Goal: Task Accomplishment & Management: Manage account settings

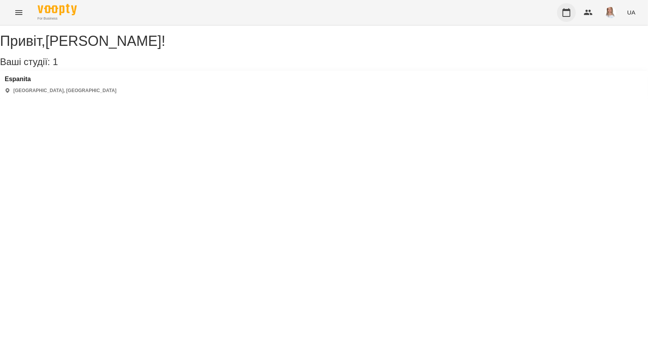
click at [564, 11] on icon "button" at bounding box center [566, 12] width 9 height 9
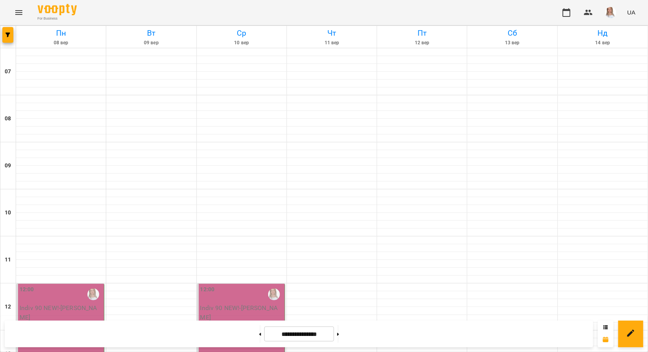
scroll to position [235, 0]
click at [259, 334] on button at bounding box center [260, 333] width 2 height 17
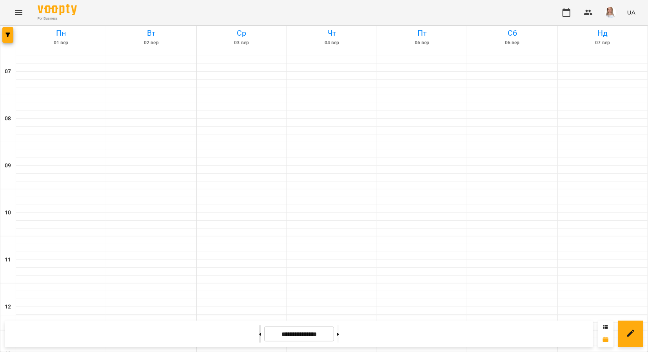
click at [259, 334] on button at bounding box center [260, 333] width 2 height 17
click at [259, 334] on icon at bounding box center [260, 334] width 2 height 3
click at [339, 335] on button at bounding box center [338, 333] width 2 height 17
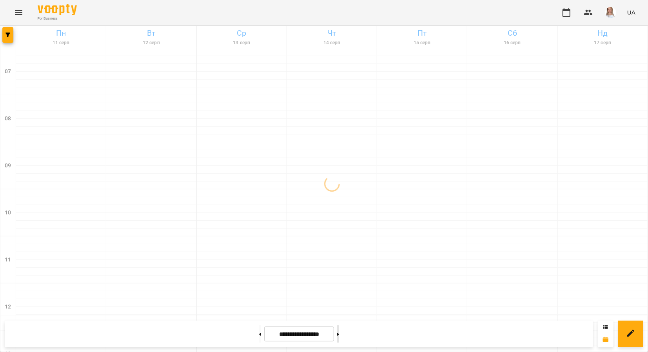
click at [339, 335] on button at bounding box center [338, 333] width 2 height 17
click at [259, 335] on button at bounding box center [260, 333] width 2 height 17
type input "**********"
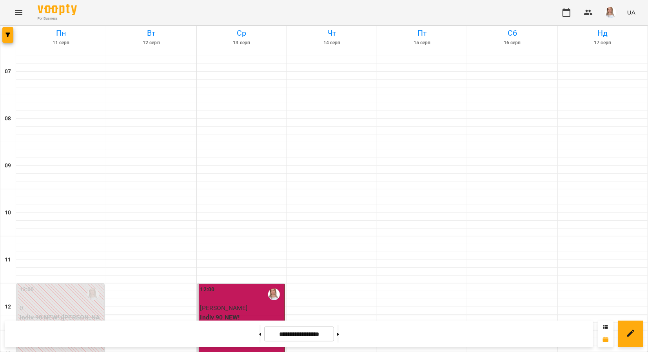
scroll to position [471, 0]
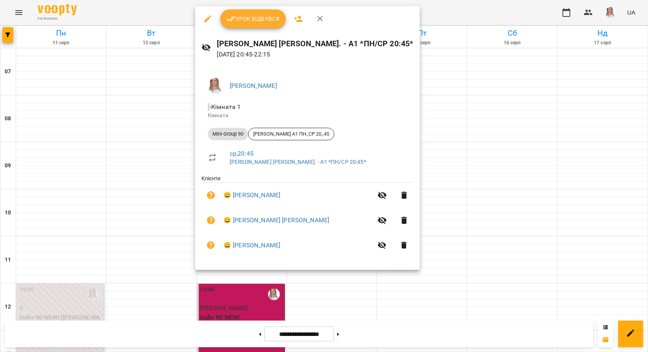
click at [254, 16] on span "Урок відбувся" at bounding box center [253, 18] width 53 height 9
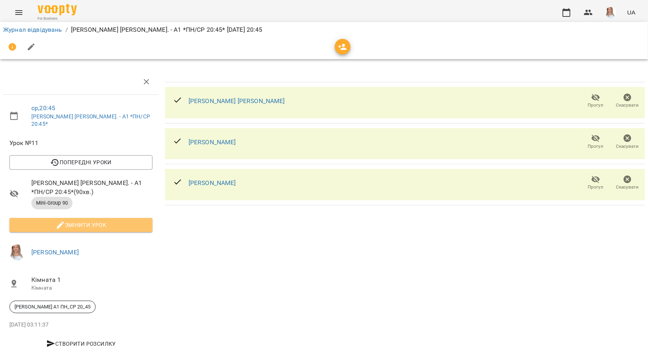
click at [84, 220] on span "Змінити урок" at bounding box center [81, 224] width 131 height 9
select select "**********"
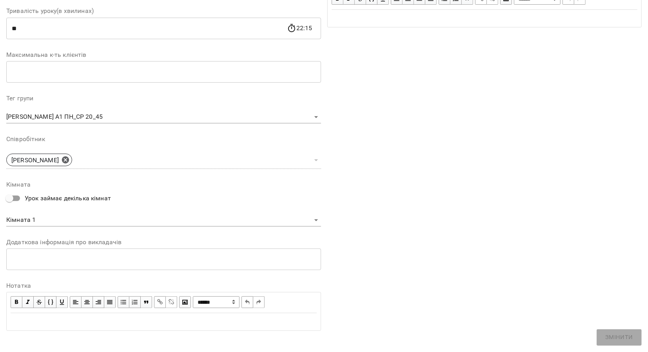
scroll to position [160, 0]
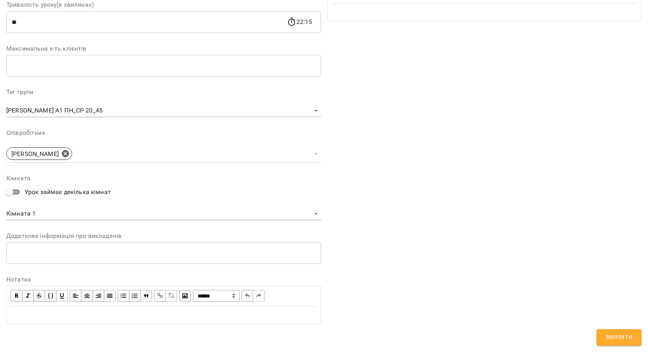
click at [27, 317] on div "Edit text" at bounding box center [164, 315] width 306 height 9
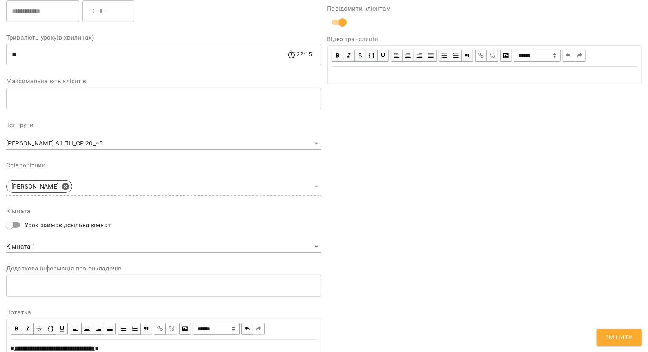
scroll to position [193, 0]
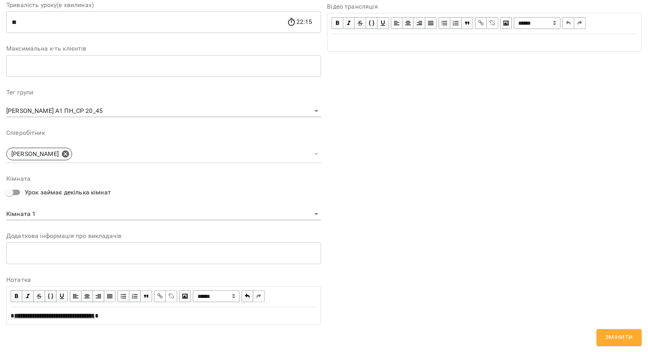
click at [622, 336] on span "Змінити" at bounding box center [619, 338] width 28 height 10
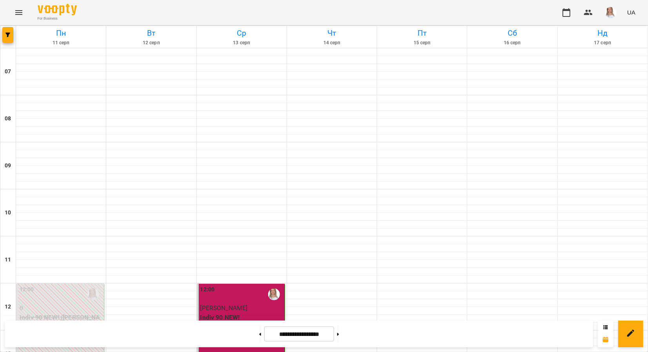
scroll to position [484, 0]
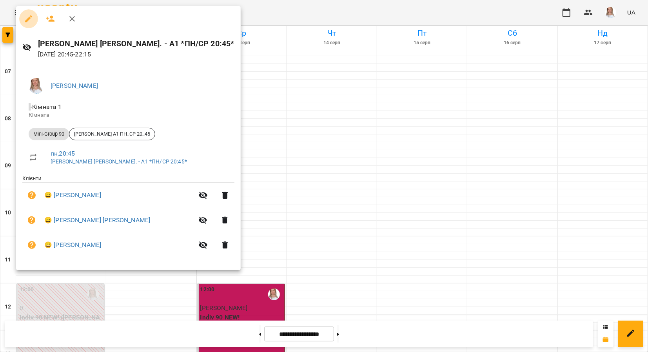
click at [28, 18] on icon "button" at bounding box center [28, 18] width 7 height 7
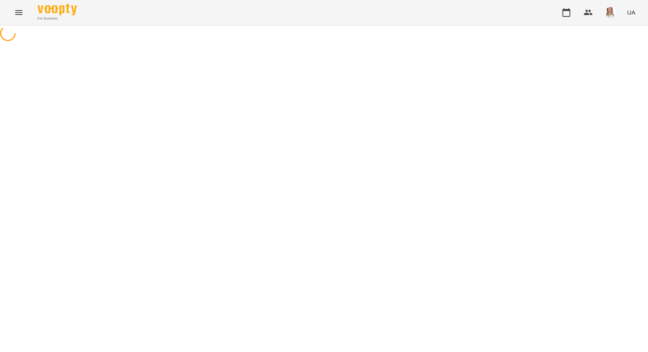
select select "**********"
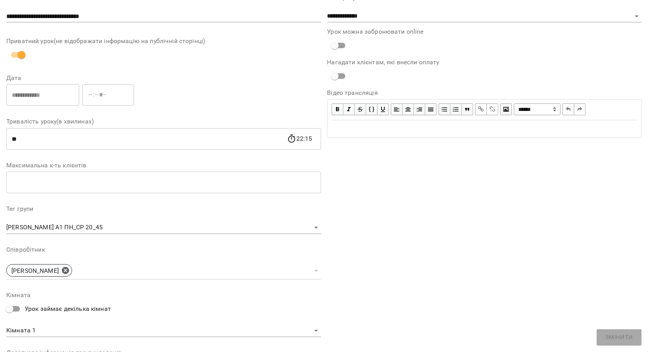
scroll to position [42, 0]
click at [613, 340] on div "**********" at bounding box center [484, 219] width 321 height 466
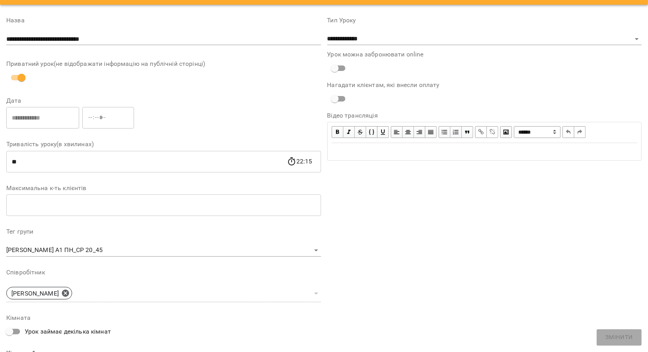
scroll to position [3, 0]
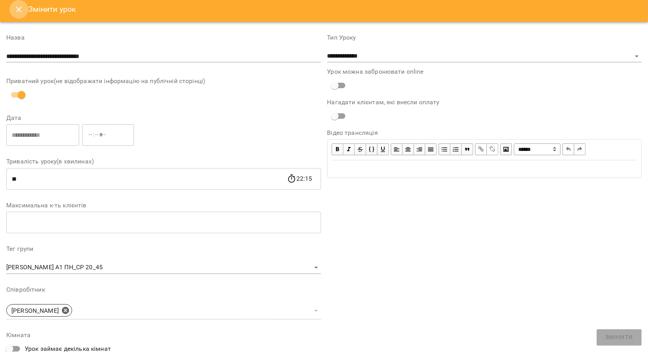
click at [19, 8] on icon "Close" at bounding box center [18, 9] width 5 height 5
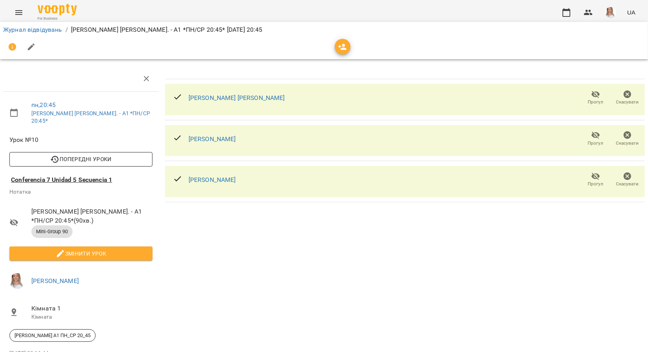
scroll to position [31, 0]
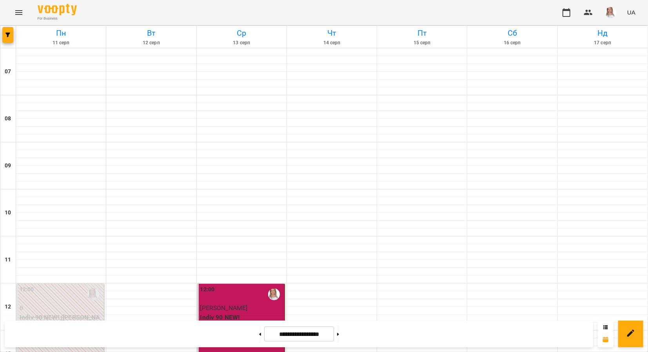
scroll to position [484, 0]
